Goal: Task Accomplishment & Management: Manage account settings

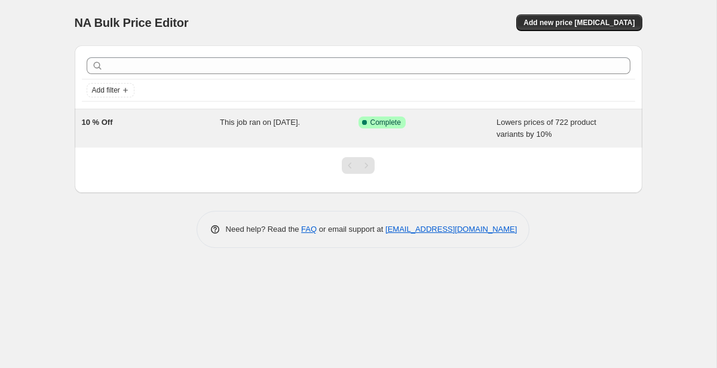
click at [419, 121] on div "Success Complete Complete" at bounding box center [419, 123] width 121 height 12
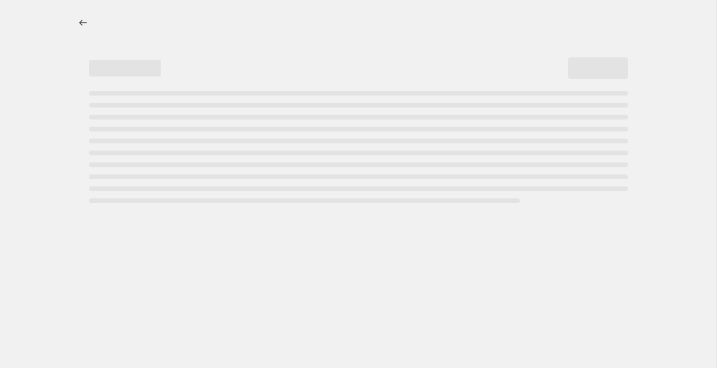
select select "percentage"
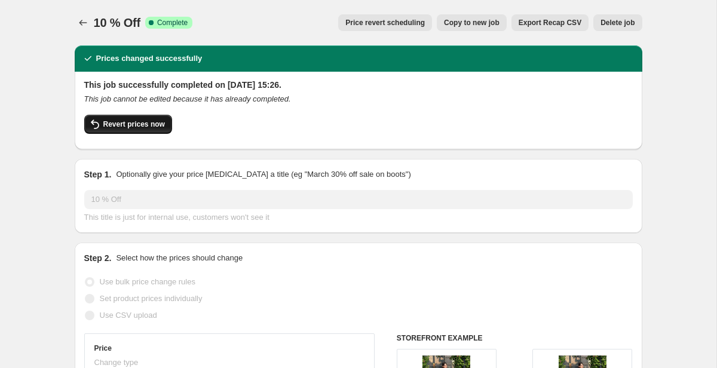
click at [152, 122] on span "Revert prices now" at bounding box center [134, 125] width 62 height 10
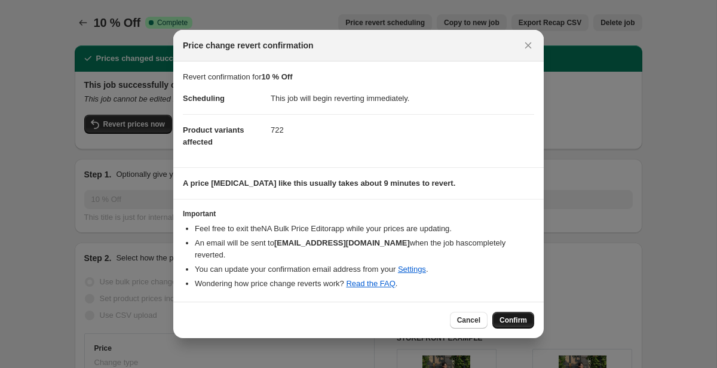
click at [508, 316] on span "Confirm" at bounding box center [513, 321] width 27 height 10
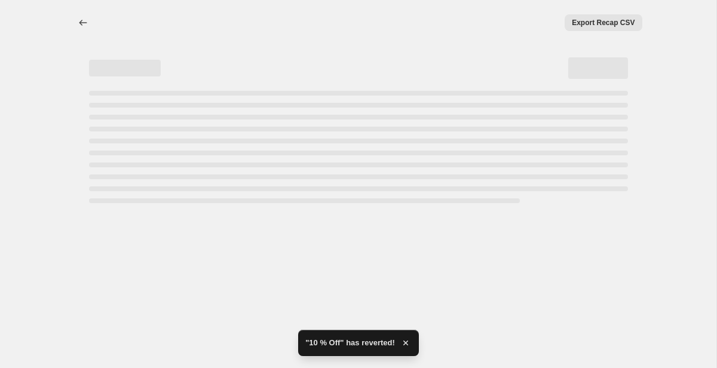
select select "percentage"
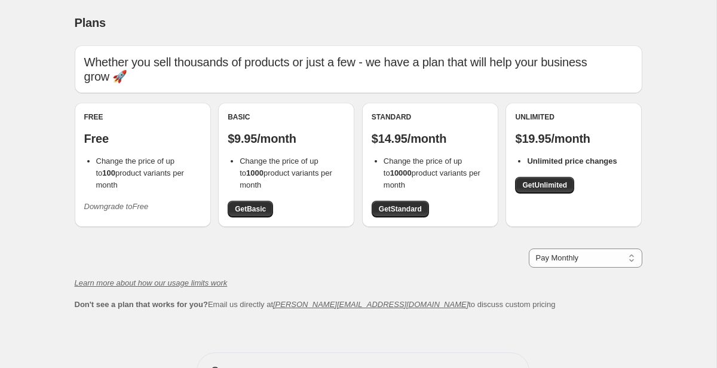
click at [145, 179] on div "Free Free Change the price of up to 100 product variants per month Downgrade to…" at bounding box center [142, 164] width 117 height 104
click at [121, 202] on icon "Downgrade to Free" at bounding box center [116, 206] width 65 height 9
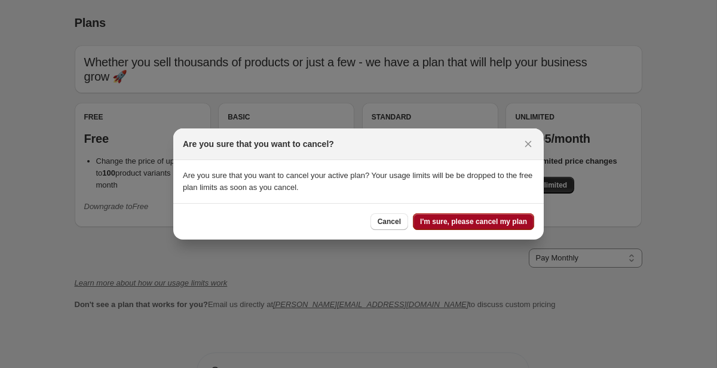
click at [469, 225] on span "I'm sure, please cancel my plan" at bounding box center [473, 222] width 107 height 10
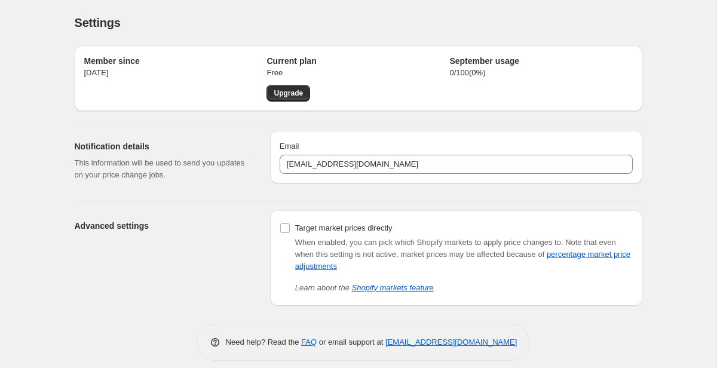
scroll to position [11, 0]
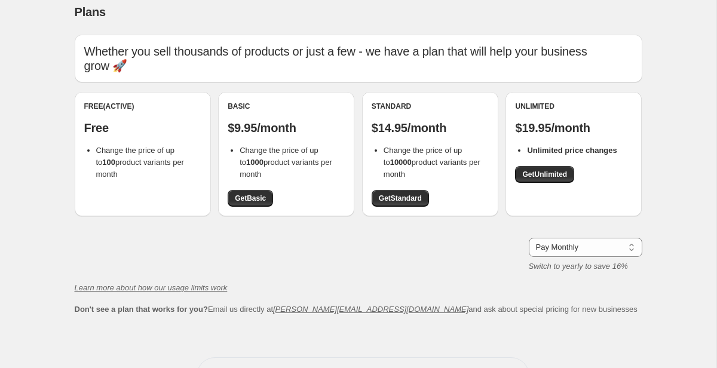
scroll to position [41, 0]
